Goal: Information Seeking & Learning: Learn about a topic

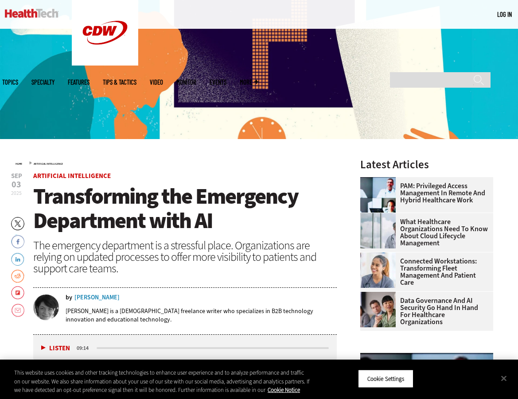
scroll to position [133, 0]
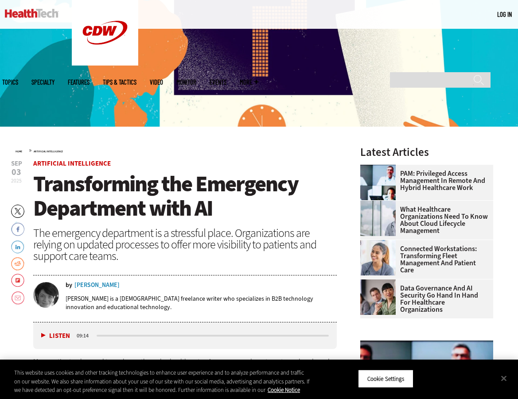
drag, startPoint x: 91, startPoint y: 285, endPoint x: 97, endPoint y: 280, distance: 7.8
click at [91, 285] on div "[PERSON_NAME]" at bounding box center [96, 285] width 45 height 6
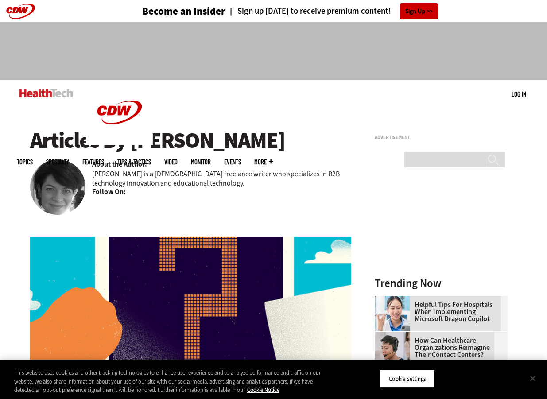
drag, startPoint x: 535, startPoint y: 378, endPoint x: 463, endPoint y: 343, distance: 80.1
click at [518, 378] on button "Close" at bounding box center [533, 379] width 20 height 20
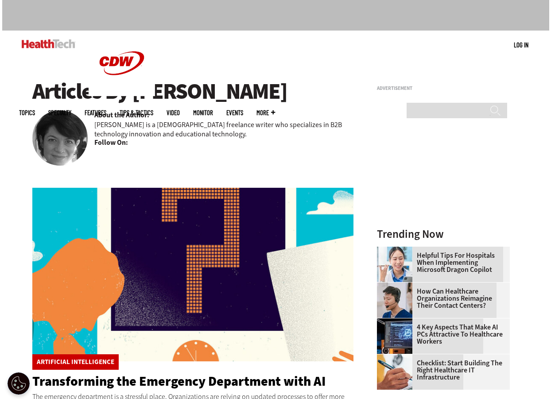
scroll to position [44, 0]
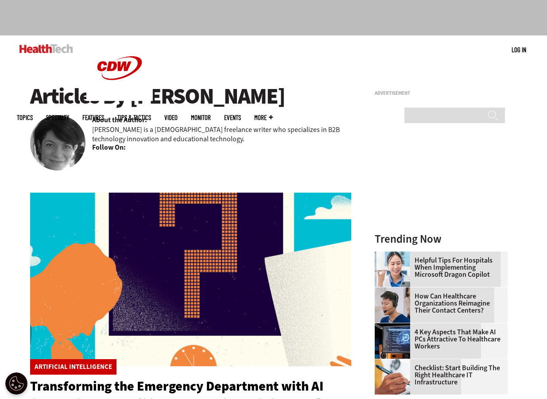
drag, startPoint x: 293, startPoint y: 102, endPoint x: 263, endPoint y: 103, distance: 29.8
click at [293, 102] on h1 "Articles By [PERSON_NAME]" at bounding box center [191, 96] width 322 height 24
drag, startPoint x: 133, startPoint y: 94, endPoint x: 265, endPoint y: 99, distance: 131.7
click at [265, 99] on h1 "Articles By [PERSON_NAME]" at bounding box center [191, 96] width 322 height 24
drag, startPoint x: 265, startPoint y: 99, endPoint x: 238, endPoint y: 99, distance: 26.6
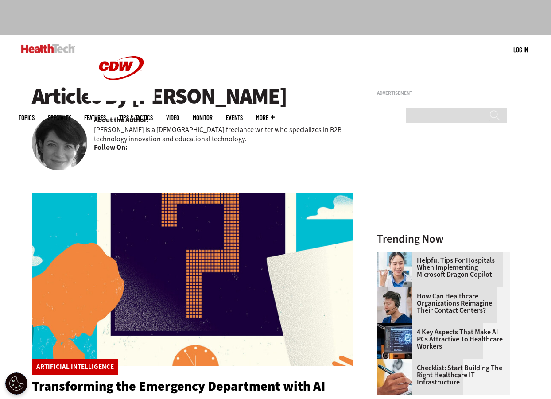
scroll to position [0, 0]
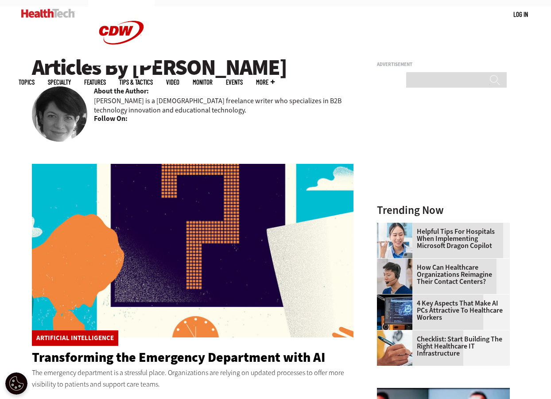
scroll to position [89, 0]
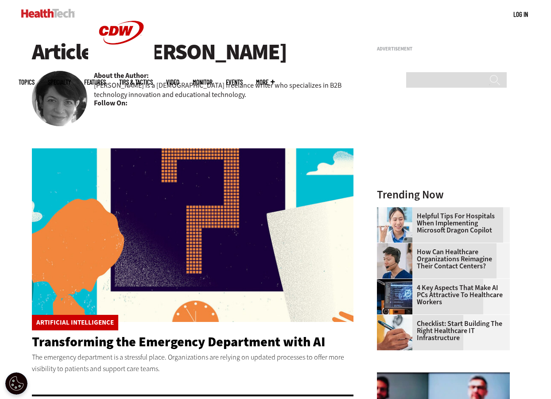
drag, startPoint x: 322, startPoint y: 178, endPoint x: 361, endPoint y: 185, distance: 39.1
click at [322, 178] on img at bounding box center [193, 235] width 322 height 174
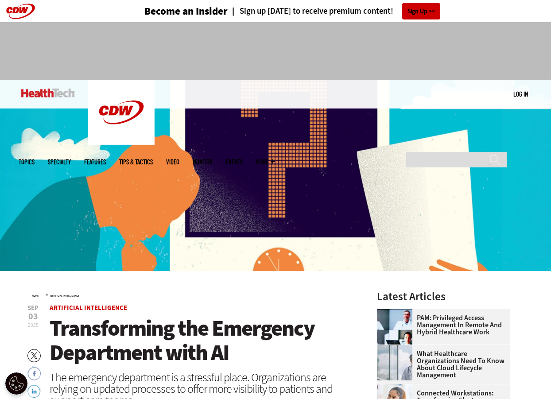
drag, startPoint x: 276, startPoint y: 363, endPoint x: 270, endPoint y: 362, distance: 5.8
click at [276, 363] on h1 "Transforming the Emergency Department with AI" at bounding box center [202, 340] width 304 height 49
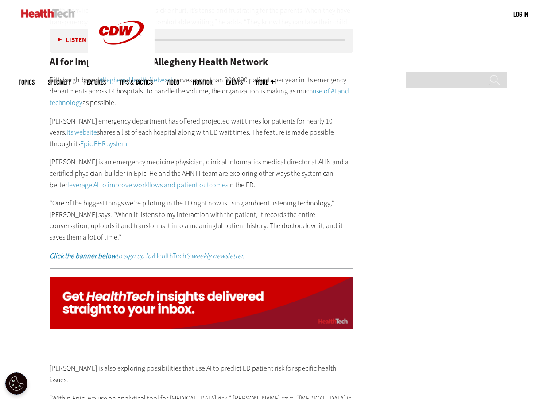
scroll to position [1906, 0]
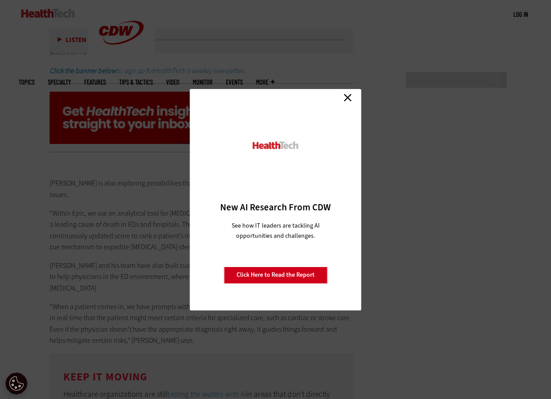
drag, startPoint x: 348, startPoint y: 93, endPoint x: 425, endPoint y: 228, distance: 155.6
click at [348, 94] on link "Close" at bounding box center [347, 97] width 13 height 13
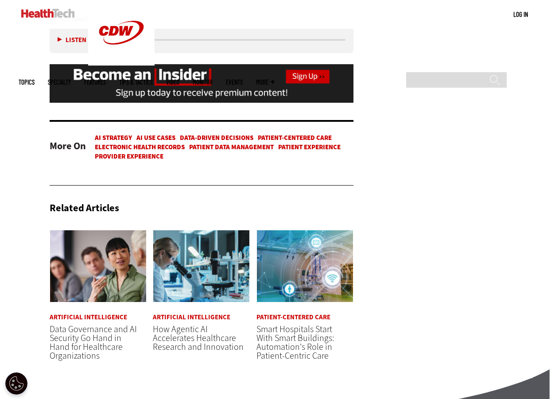
scroll to position [2621, 0]
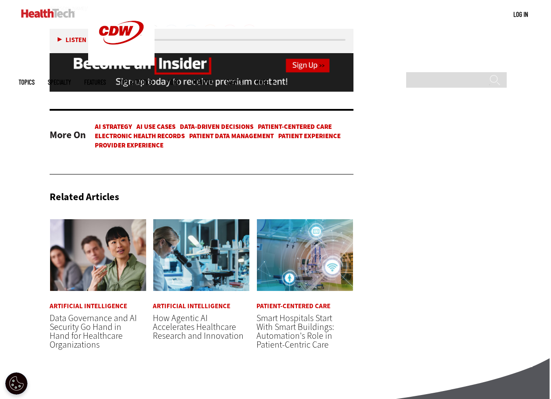
click at [198, 331] on span "How Agentic AI Accelerates Healthcare Research and Innovation" at bounding box center [198, 328] width 91 height 30
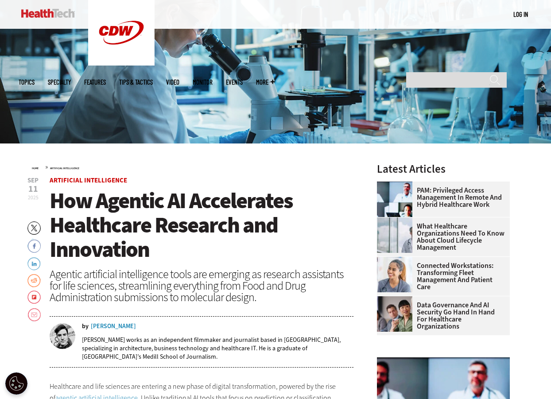
scroll to position [310, 0]
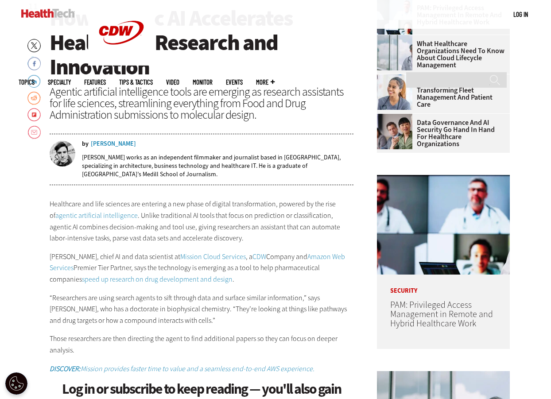
click at [180, 219] on p "Healthcare and life sciences are entering a new phase of digital transformation…" at bounding box center [202, 221] width 304 height 45
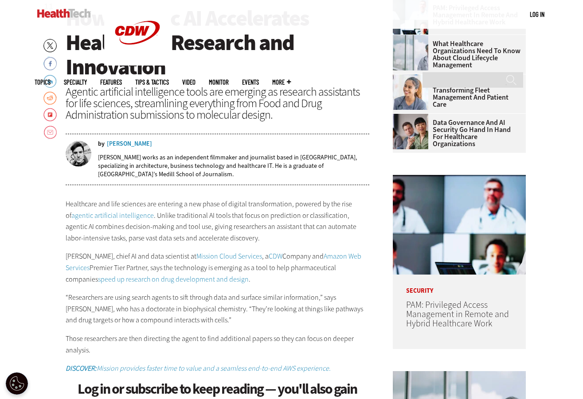
scroll to position [0, 0]
